Goal: Find contact information: Find contact information

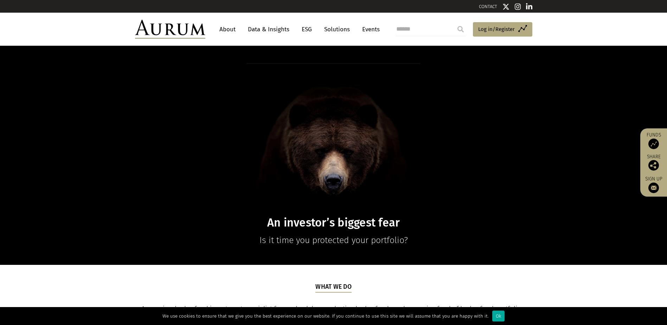
click at [229, 30] on link "About" at bounding box center [227, 29] width 23 height 13
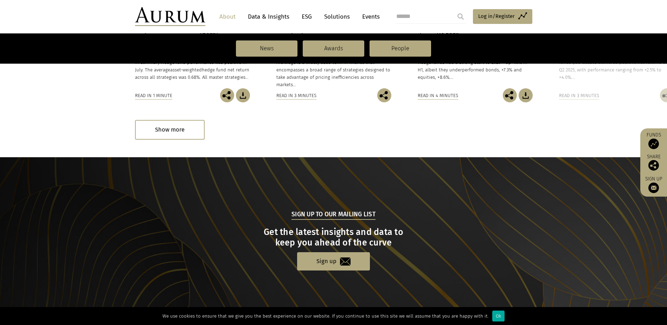
scroll to position [725, 0]
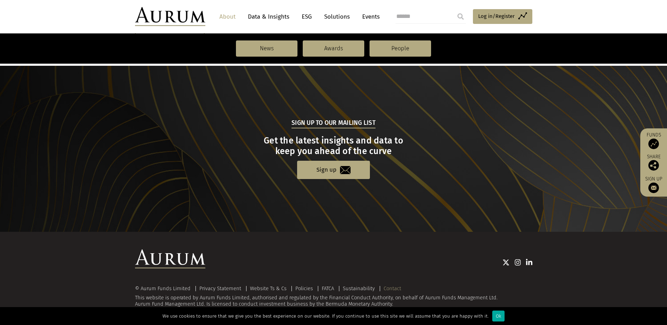
click at [395, 286] on link "Contact" at bounding box center [393, 288] width 18 height 6
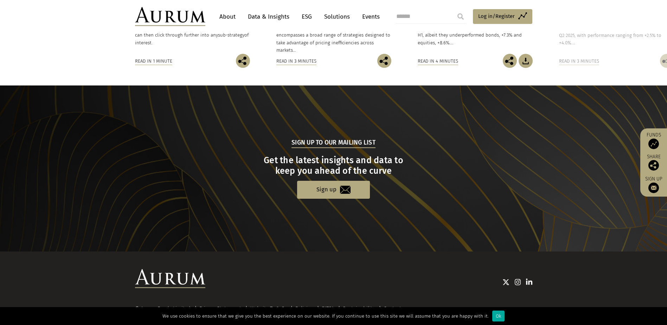
scroll to position [658, 0]
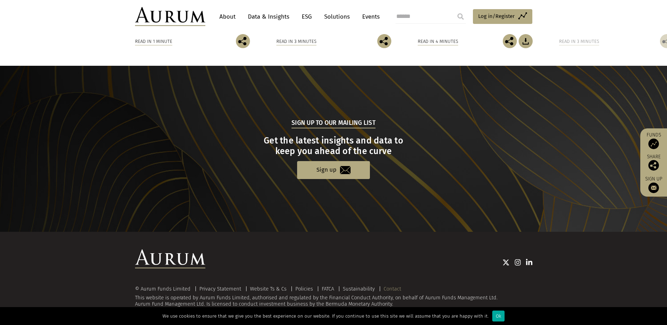
click at [395, 289] on link "Contact" at bounding box center [393, 289] width 18 height 6
